Goal: Task Accomplishment & Management: Use online tool/utility

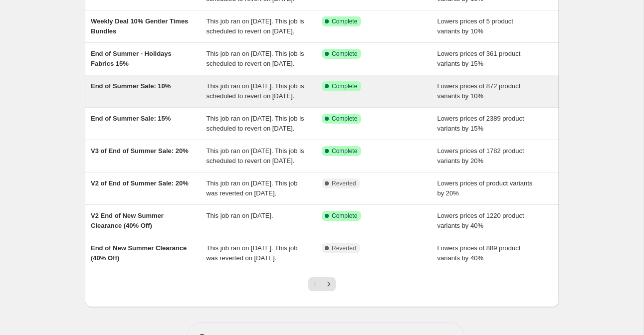
scroll to position [147, 0]
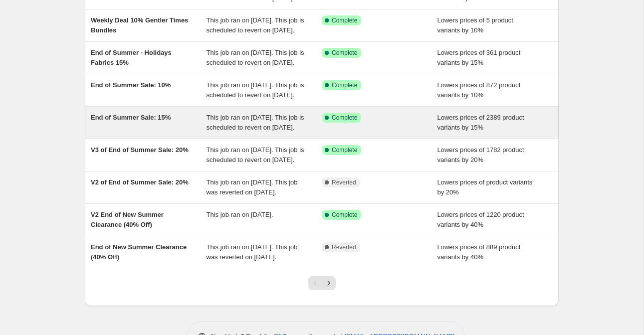
click at [154, 121] on span "End of Summer Sale: 15%" at bounding box center [131, 117] width 80 height 7
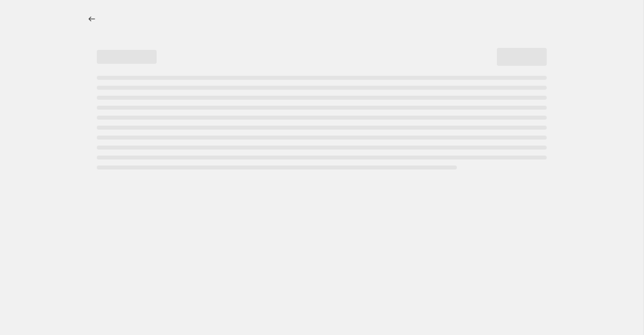
select select "percentage"
select select "collection"
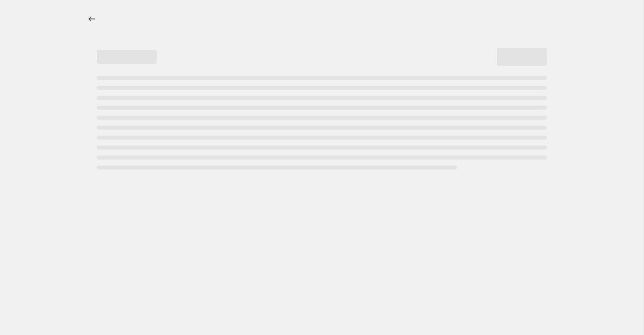
select select "collection"
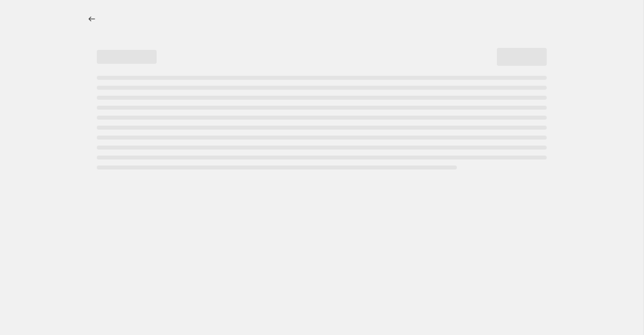
select select "collection"
select select "tag"
select select "collection"
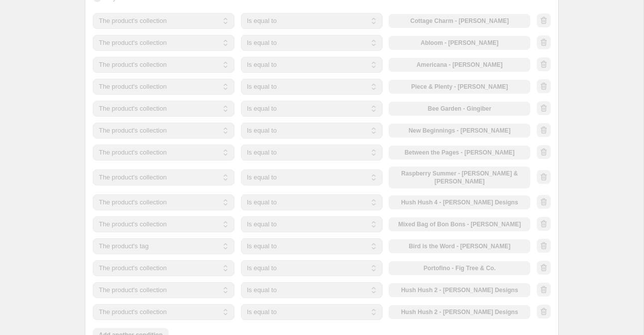
scroll to position [372, 0]
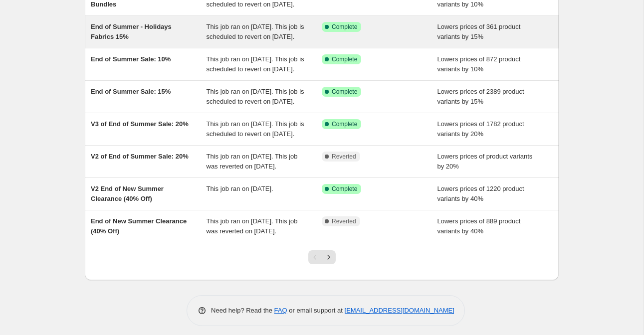
scroll to position [191, 0]
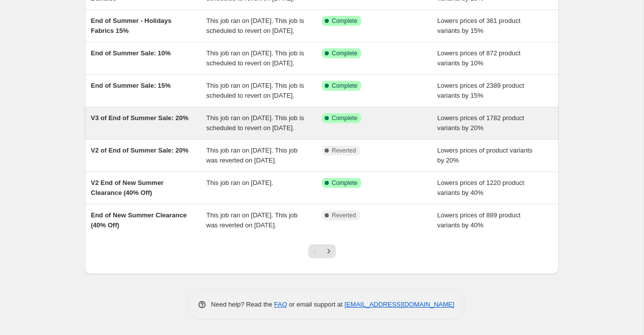
click at [142, 133] on div "V3 of End of Summer Sale: 20%" at bounding box center [149, 123] width 116 height 20
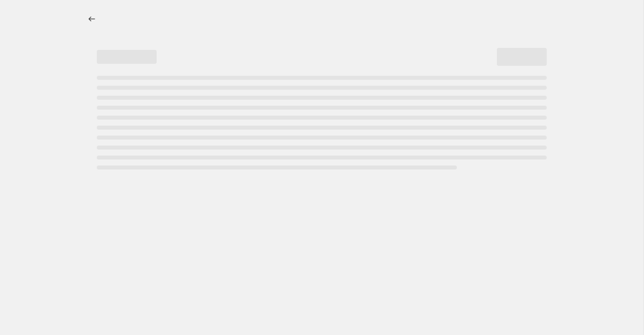
select select "percentage"
select select "collection"
select select "tag"
select select "collection"
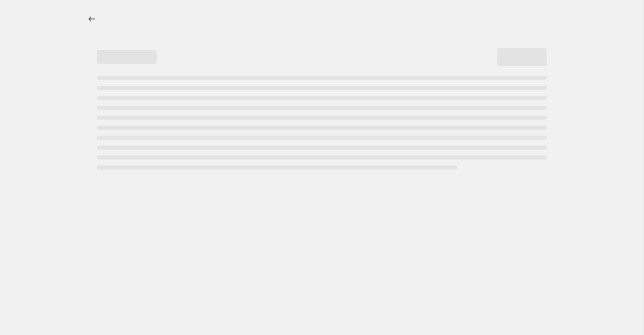
select select "collection"
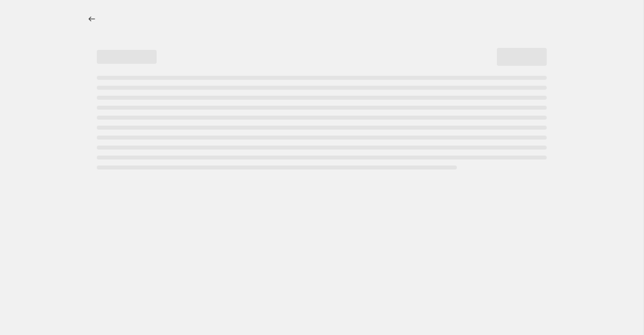
select select "collection"
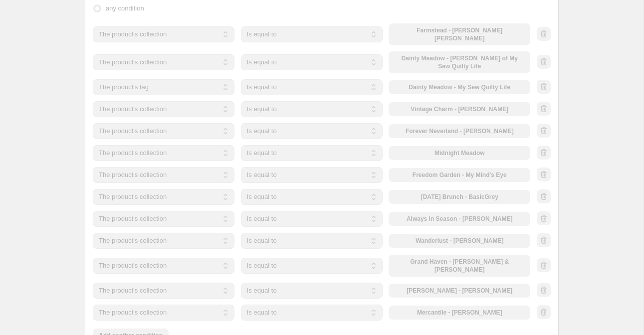
scroll to position [742, 0]
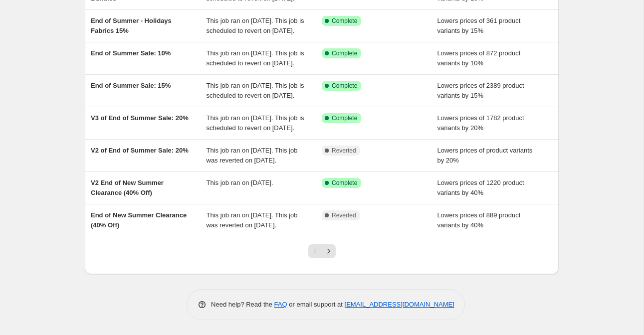
scroll to position [255, 0]
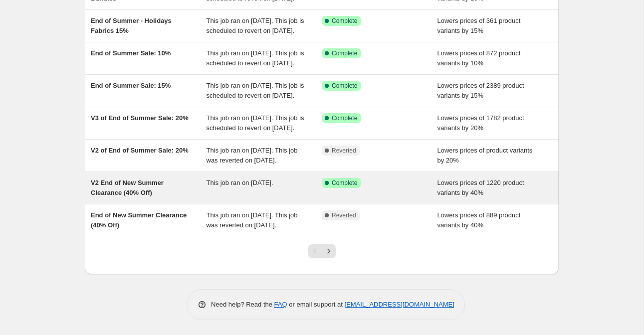
click at [127, 179] on span "V2 End of New Summer Clearance (40% Off)" at bounding box center [127, 187] width 73 height 17
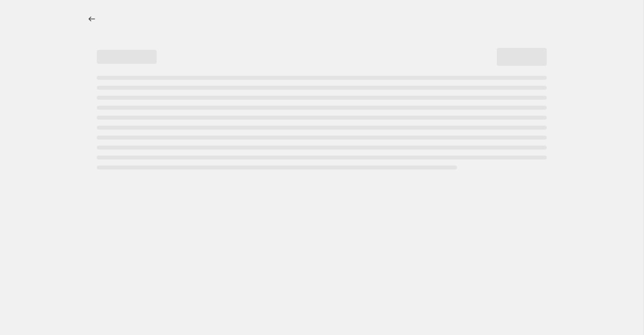
select select "percentage"
select select "collection"
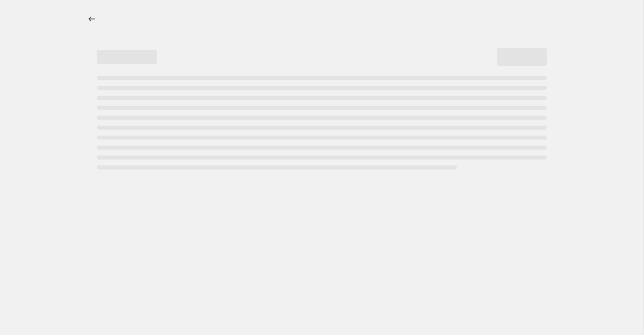
select select "collection"
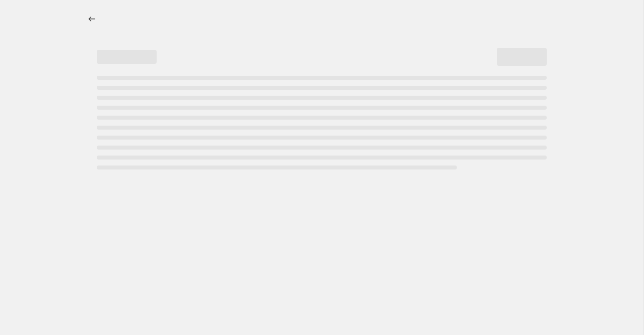
select select "collection"
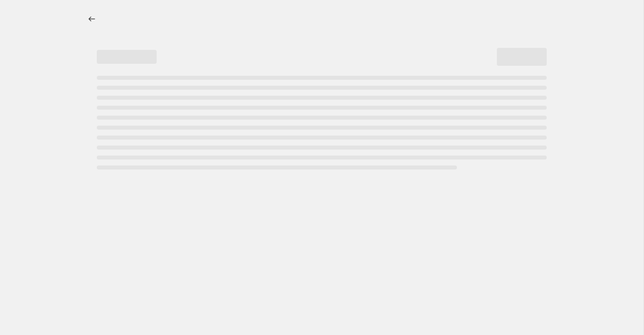
select select "collection"
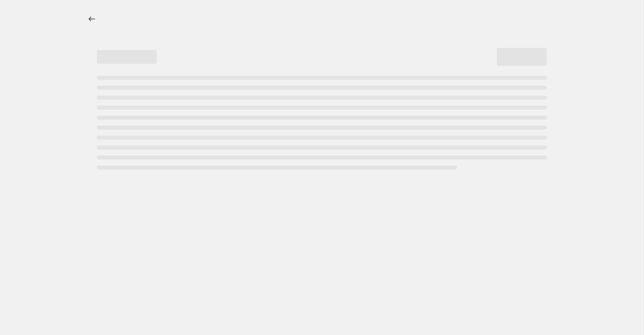
select select "collection"
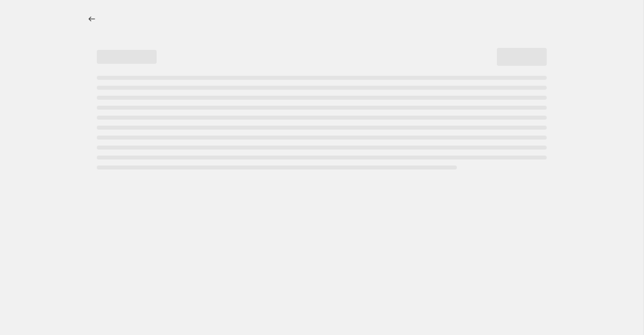
select select "collection"
select select "tag"
select select "collection"
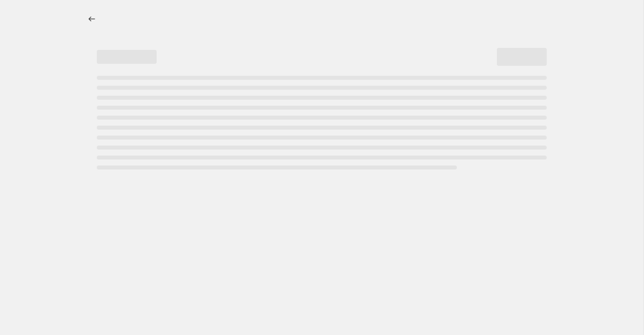
select select "collection"
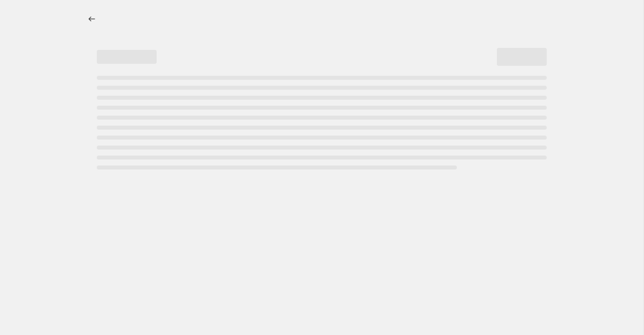
select select "collection"
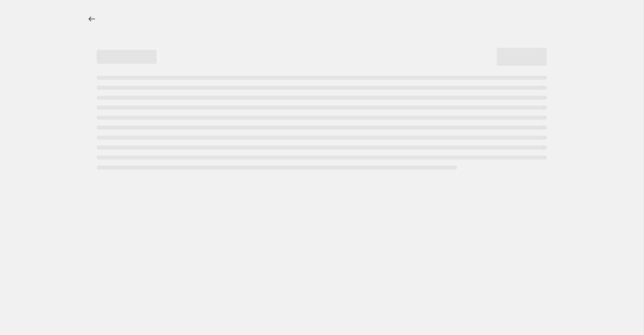
select select "collection"
